Goal: Task Accomplishment & Management: Manage account settings

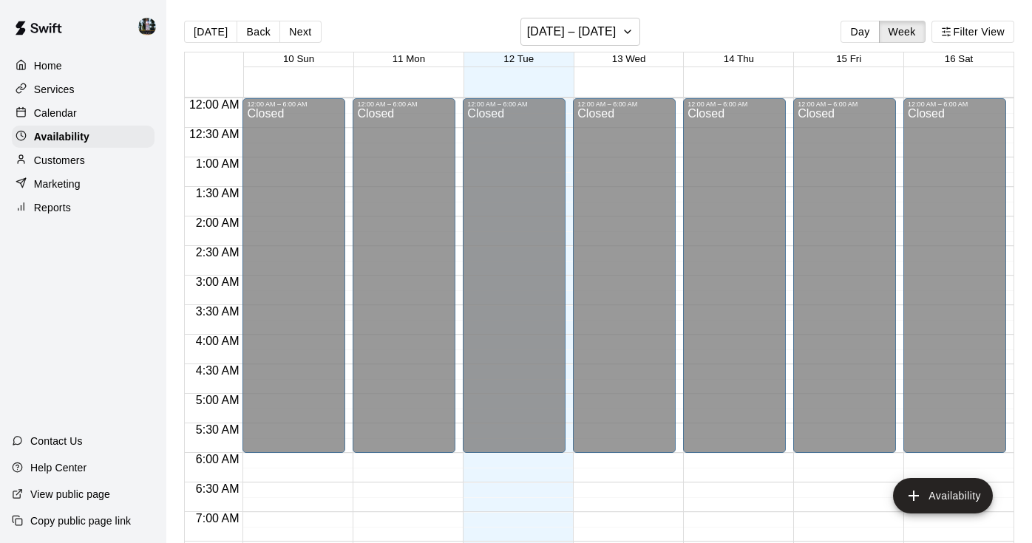
scroll to position [958, 0]
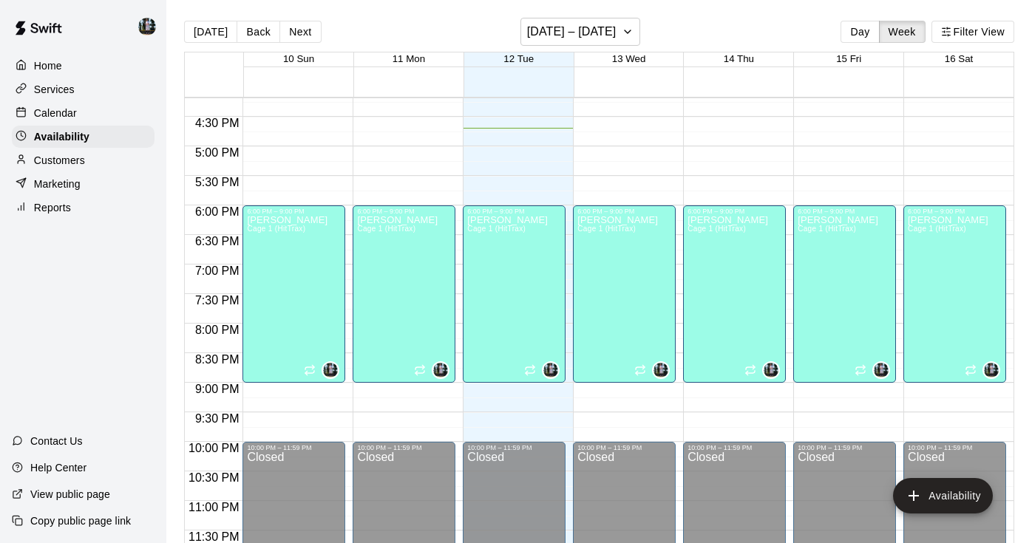
click at [92, 115] on div "Calendar" at bounding box center [83, 113] width 143 height 22
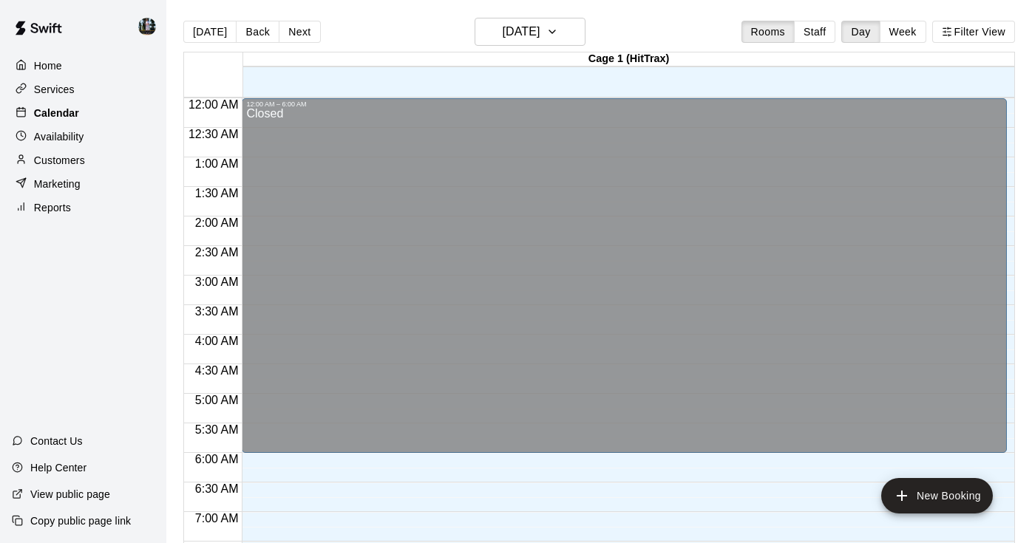
scroll to position [914, 0]
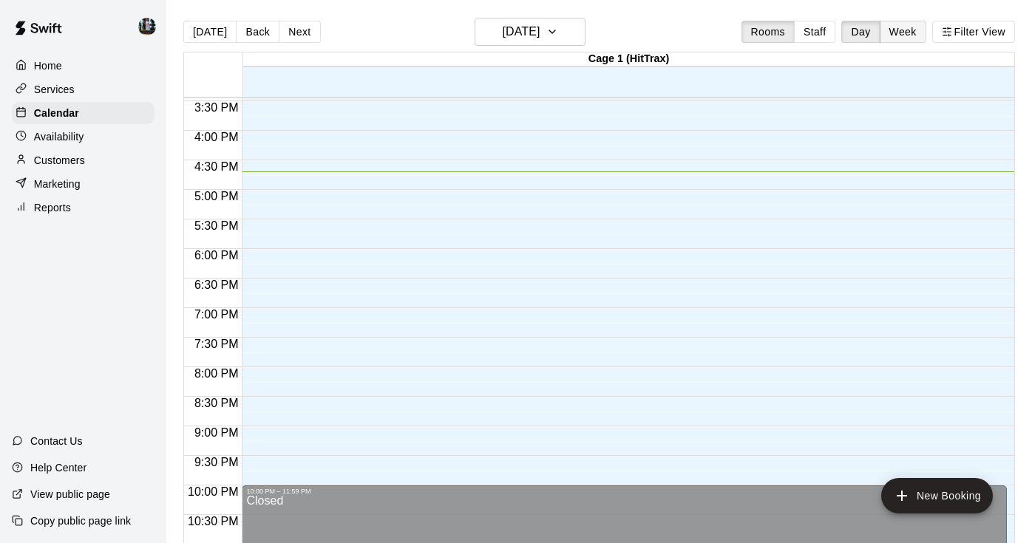
click at [834, 24] on button "Week" at bounding box center [903, 32] width 47 height 22
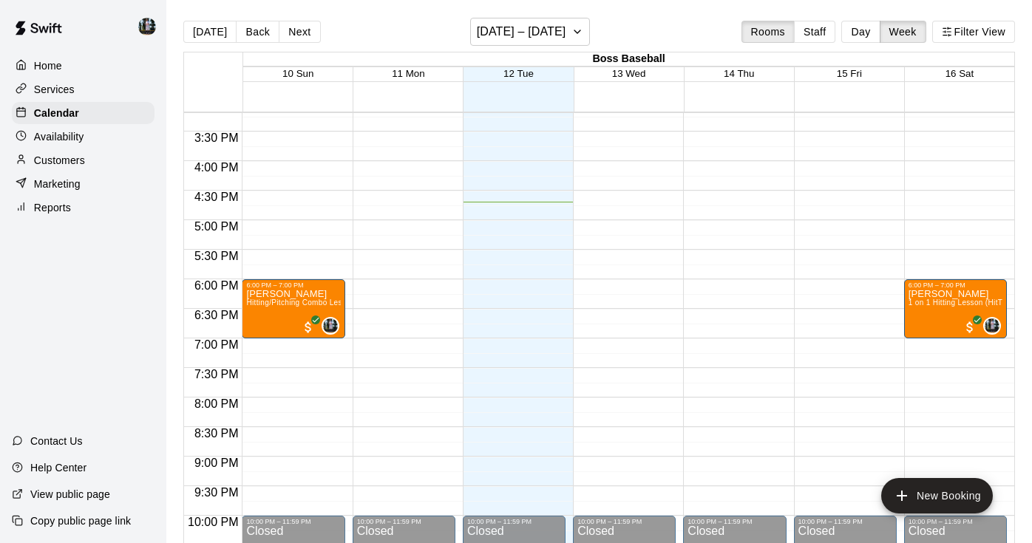
scroll to position [0, 0]
click at [583, 24] on button "[DATE] – [DATE]" at bounding box center [530, 32] width 121 height 28
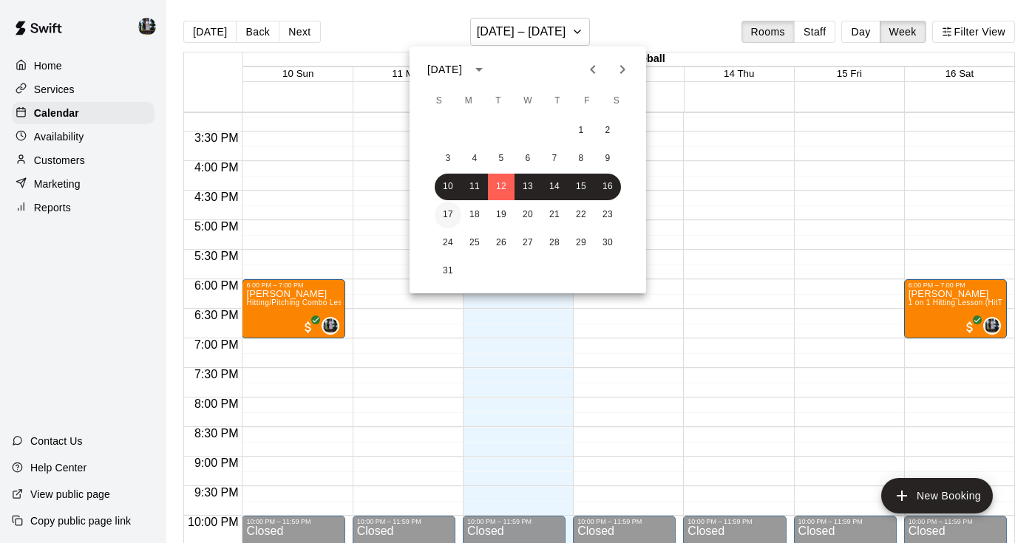
click at [458, 212] on button "17" at bounding box center [448, 215] width 27 height 27
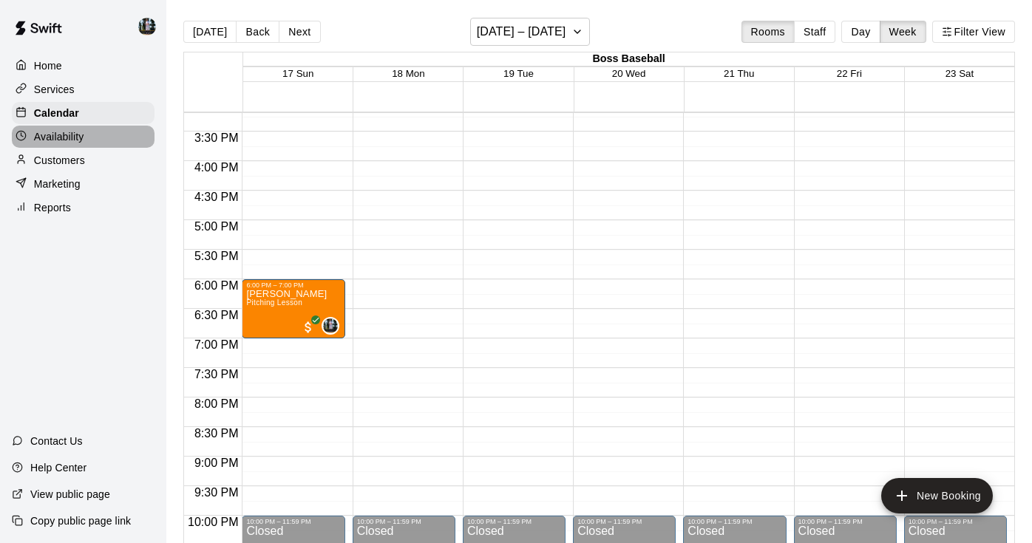
click at [51, 140] on p "Availability" at bounding box center [59, 136] width 50 height 15
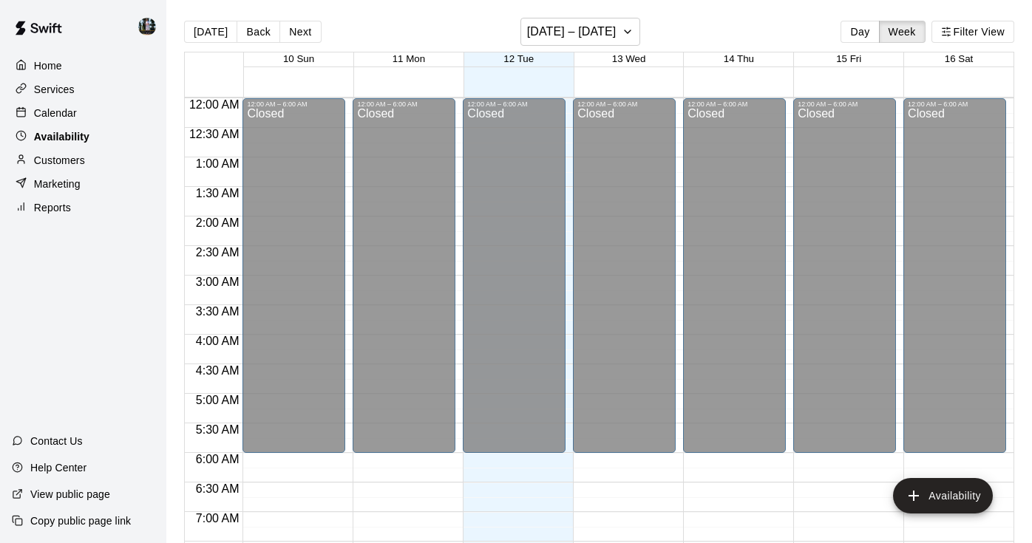
scroll to position [958, 0]
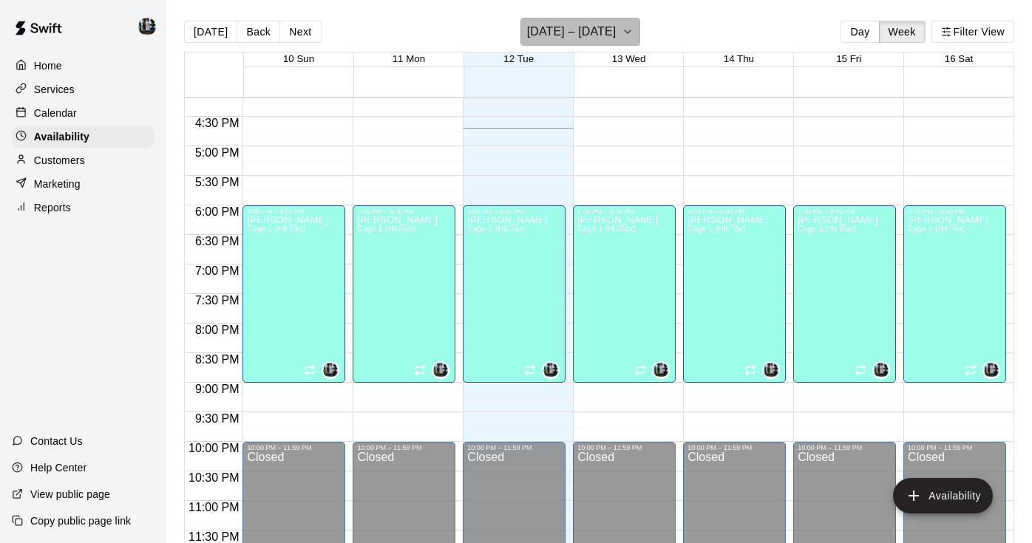
click at [622, 33] on icon "button" at bounding box center [628, 32] width 12 height 18
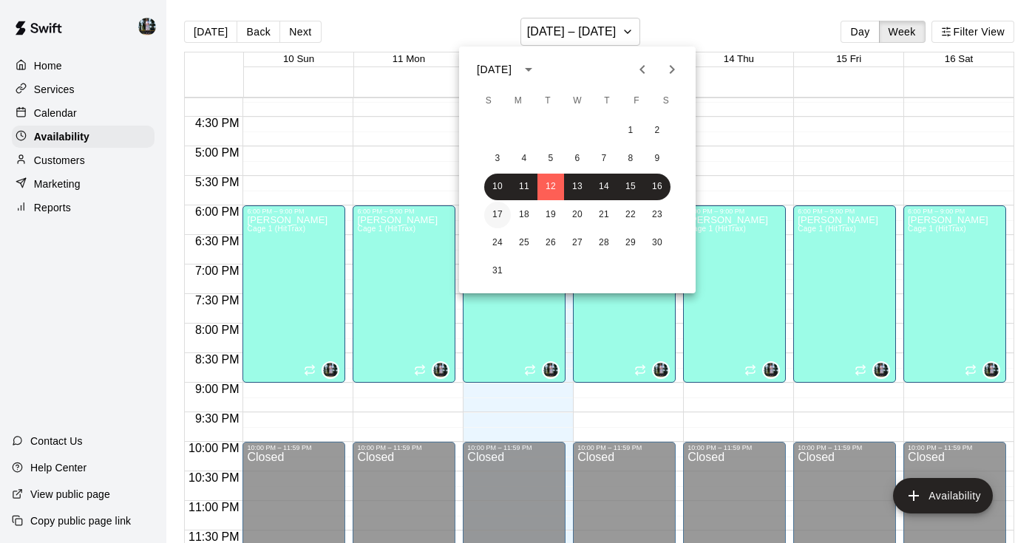
click at [490, 208] on button "17" at bounding box center [497, 215] width 27 height 27
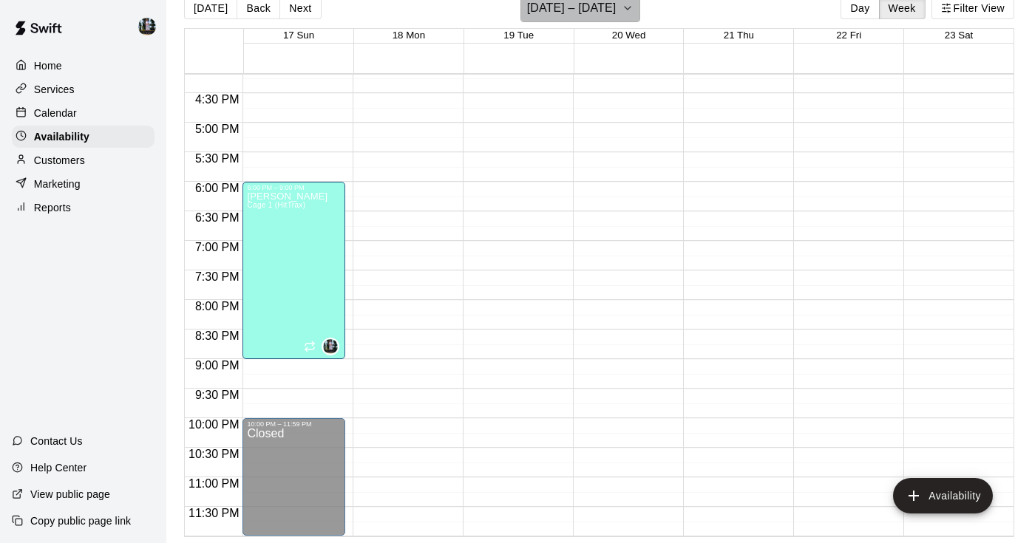
click at [611, 13] on button "[DATE] – [DATE]" at bounding box center [581, 8] width 121 height 28
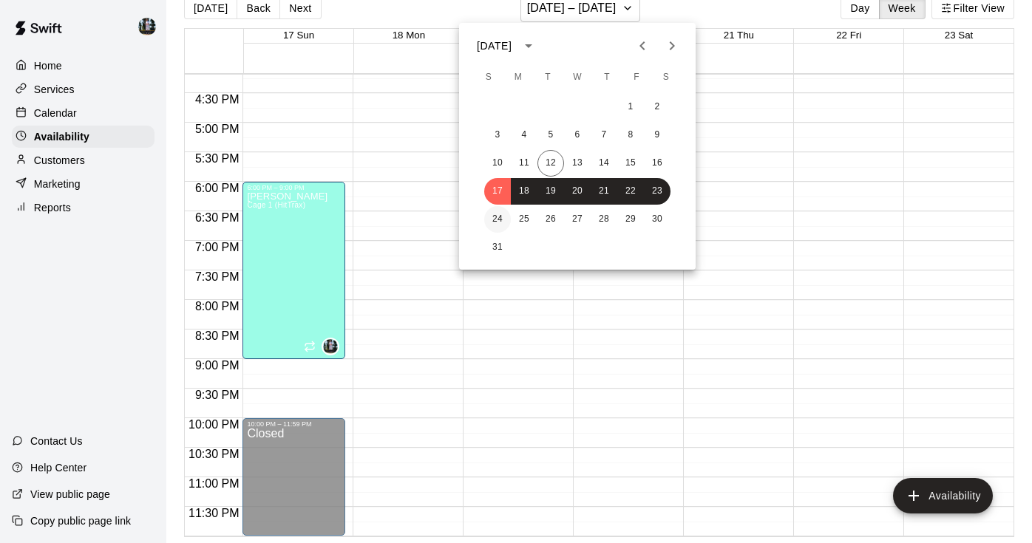
click at [499, 216] on button "24" at bounding box center [497, 219] width 27 height 27
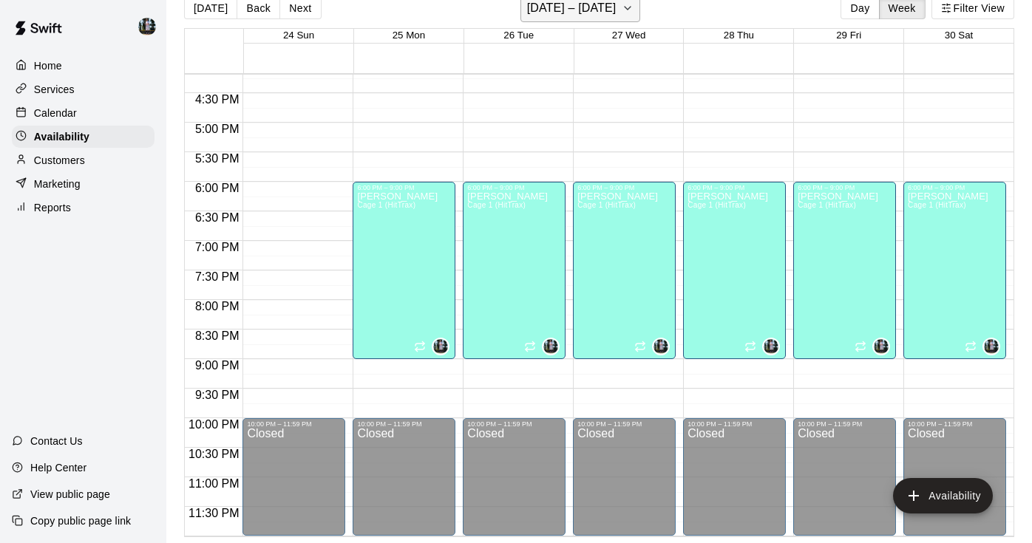
click at [597, 13] on h6 "[DATE] – [DATE]" at bounding box center [571, 8] width 89 height 21
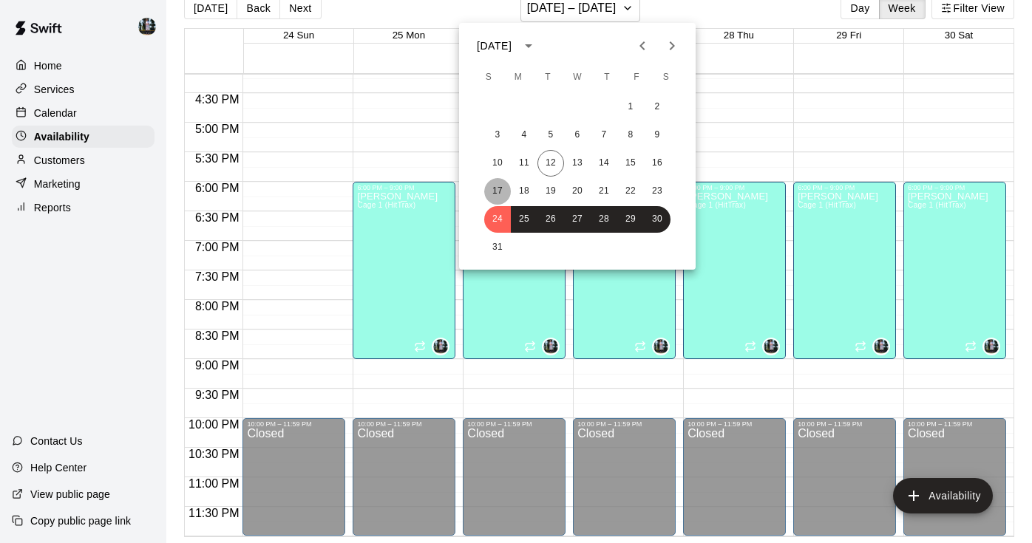
click at [504, 183] on button "17" at bounding box center [497, 191] width 27 height 27
